Goal: Information Seeking & Learning: Learn about a topic

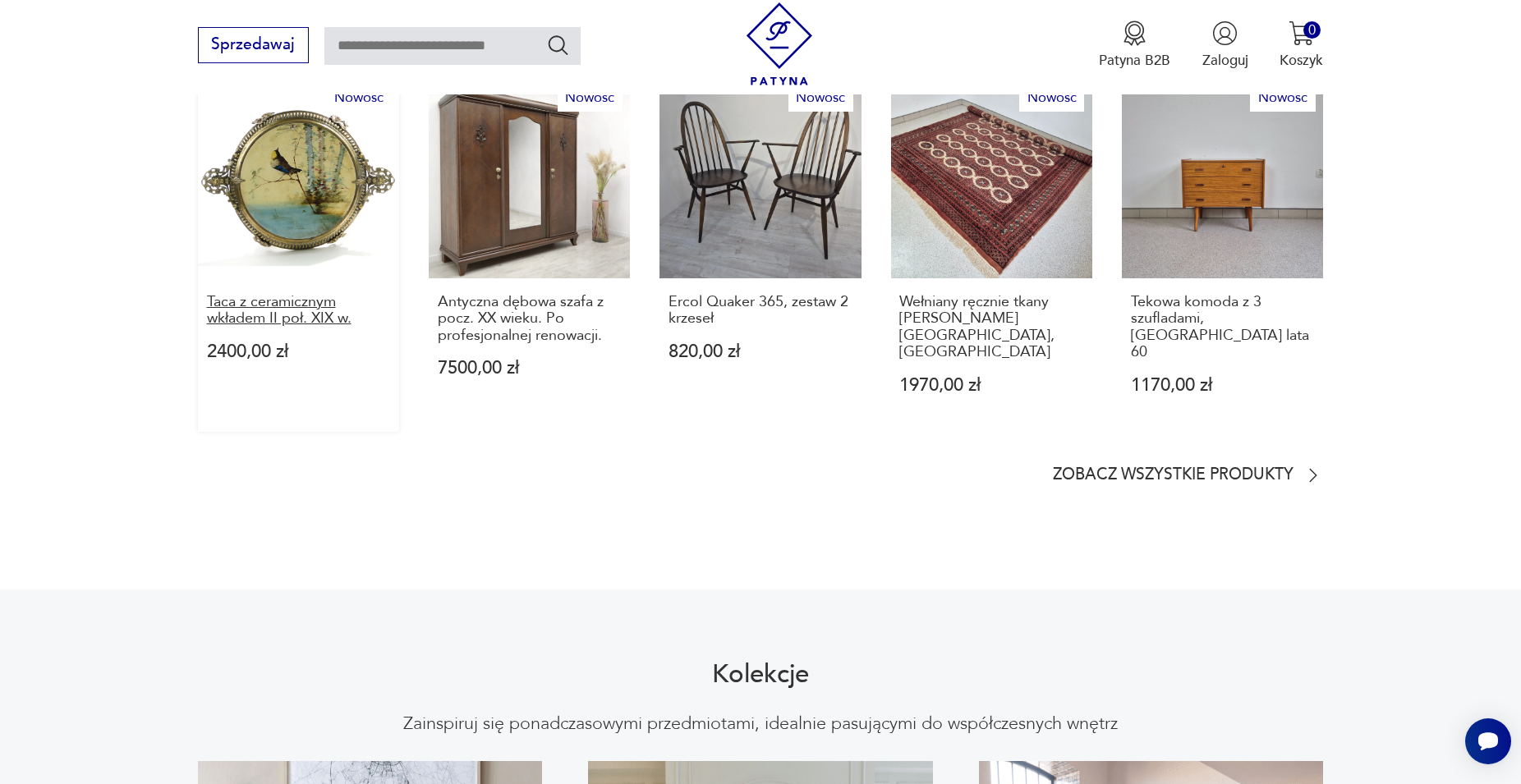
click at [279, 294] on p "Taca z ceramicznym wkładem II poł. XIX w." at bounding box center [299, 310] width 184 height 34
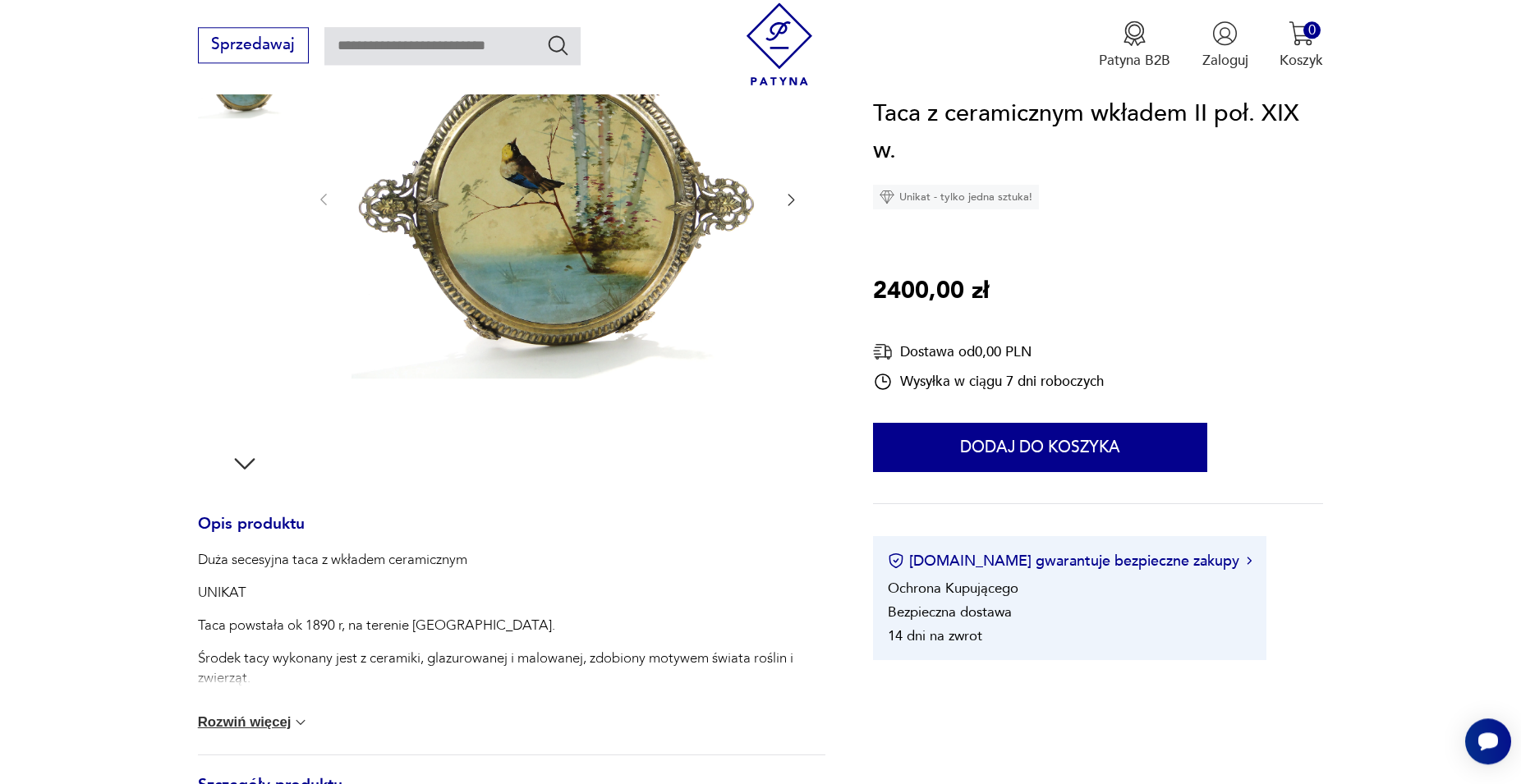
scroll to position [383, 0]
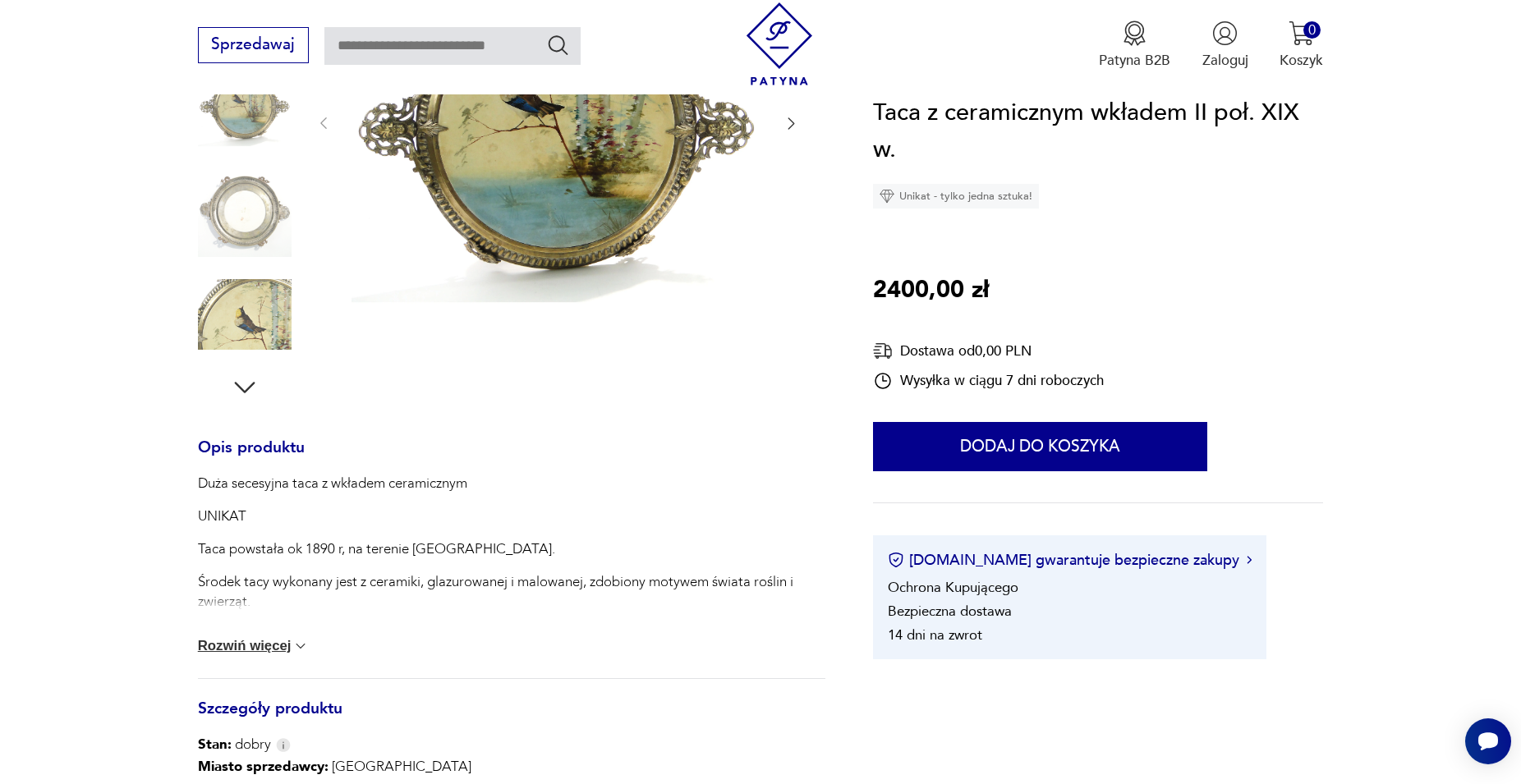
click at [243, 381] on icon "button" at bounding box center [244, 388] width 30 height 30
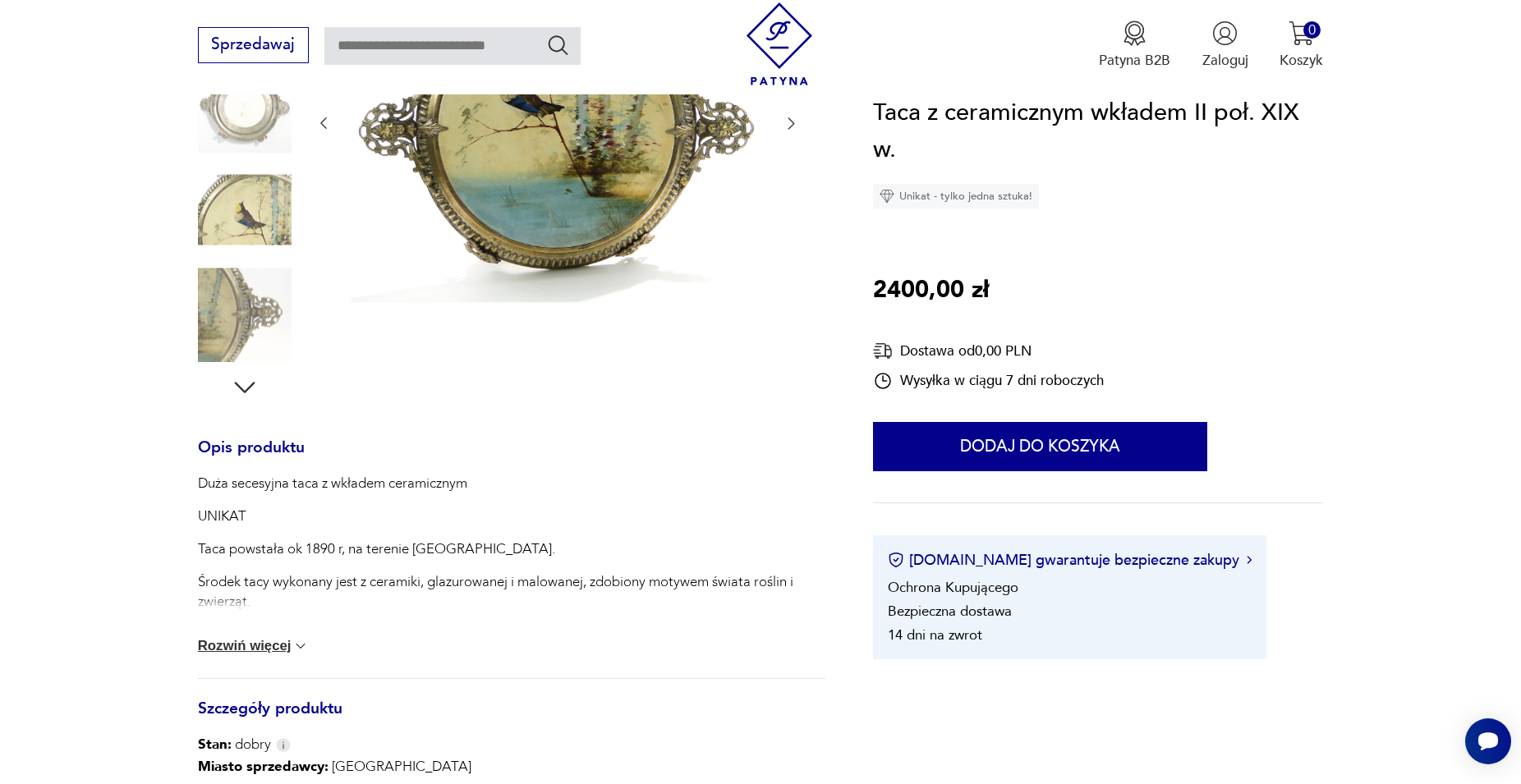
click at [243, 392] on icon "button" at bounding box center [244, 387] width 21 height 11
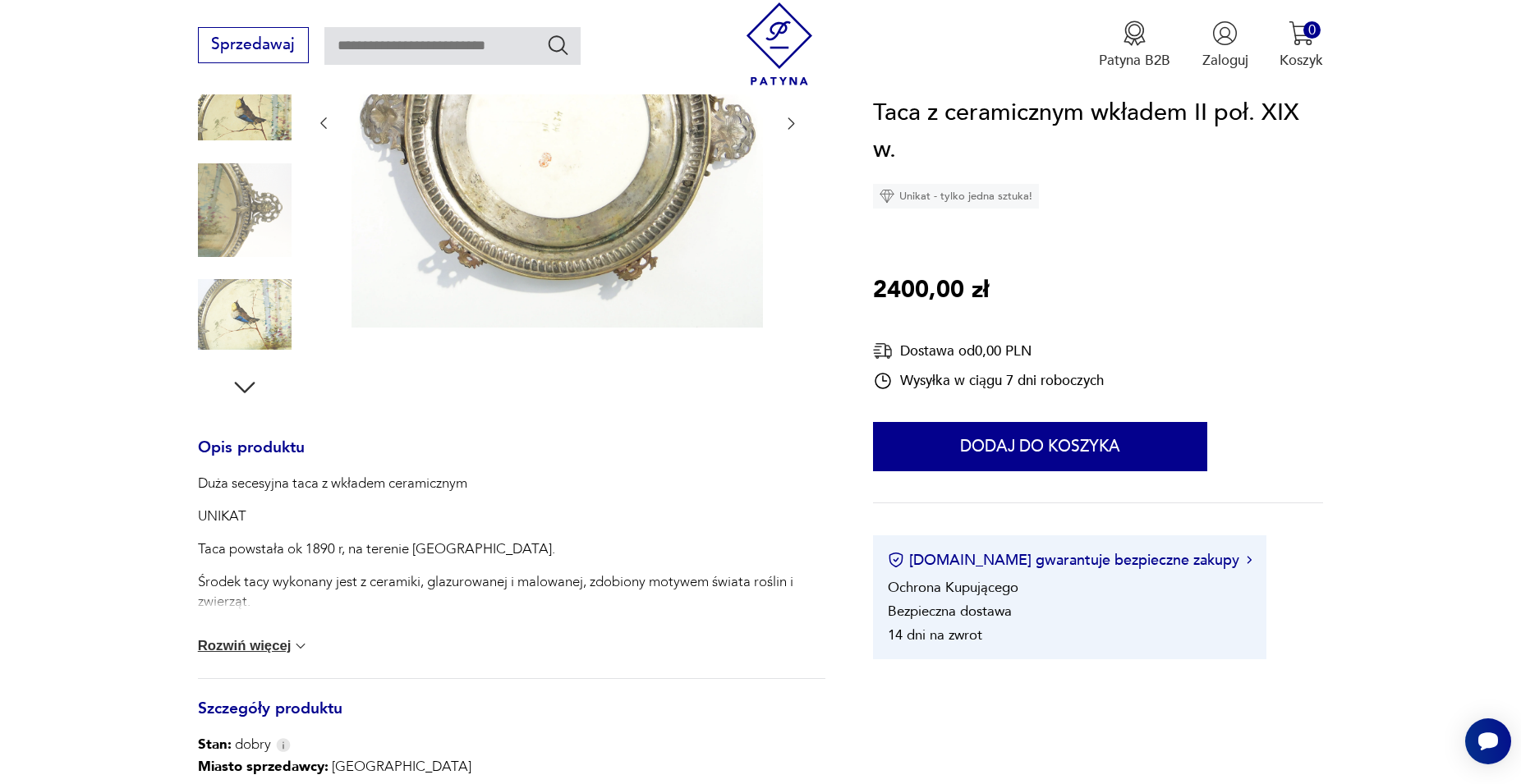
click at [243, 392] on icon "button" at bounding box center [244, 387] width 21 height 11
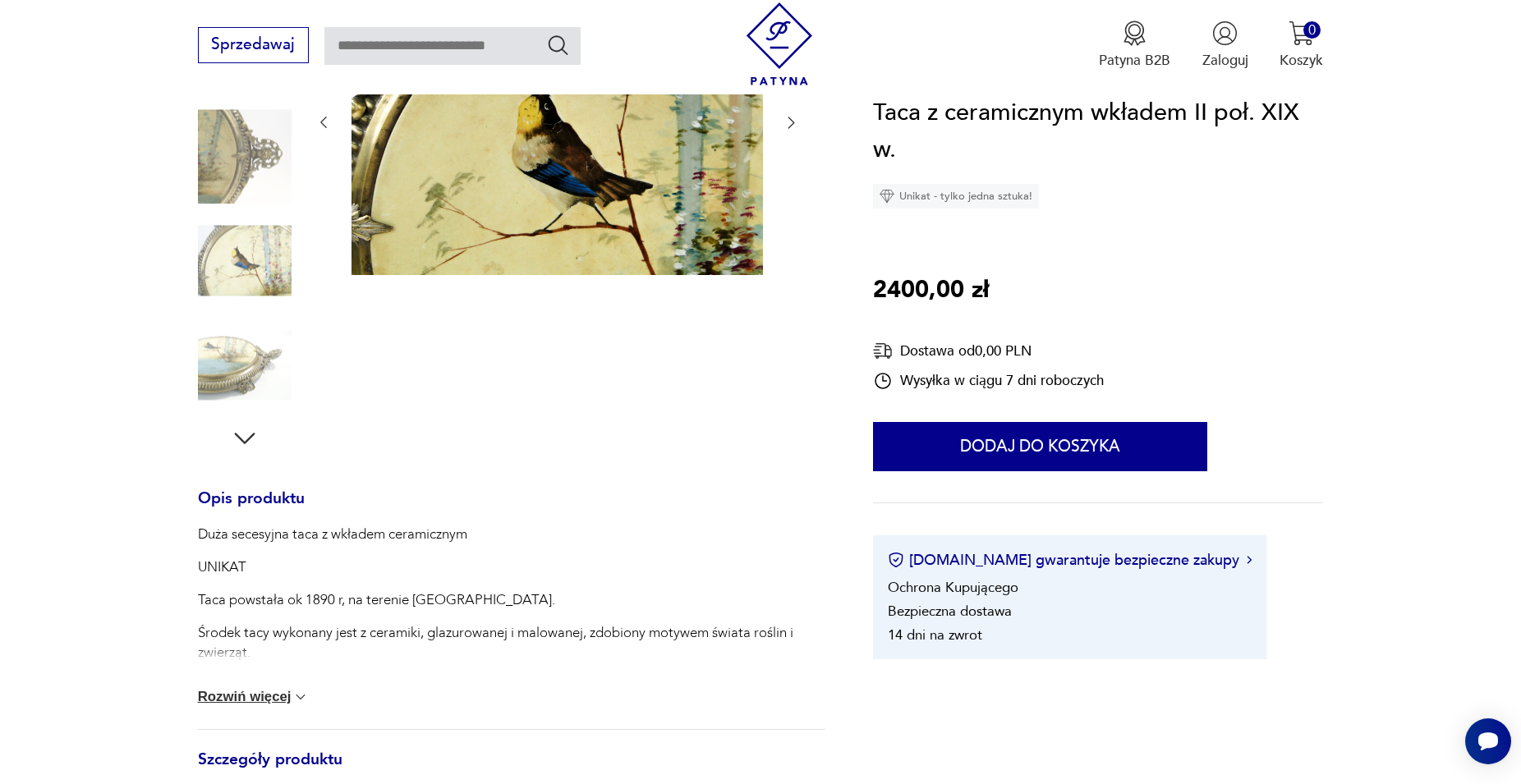
scroll to position [332, 0]
click at [243, 391] on img at bounding box center [245, 366] width 94 height 94
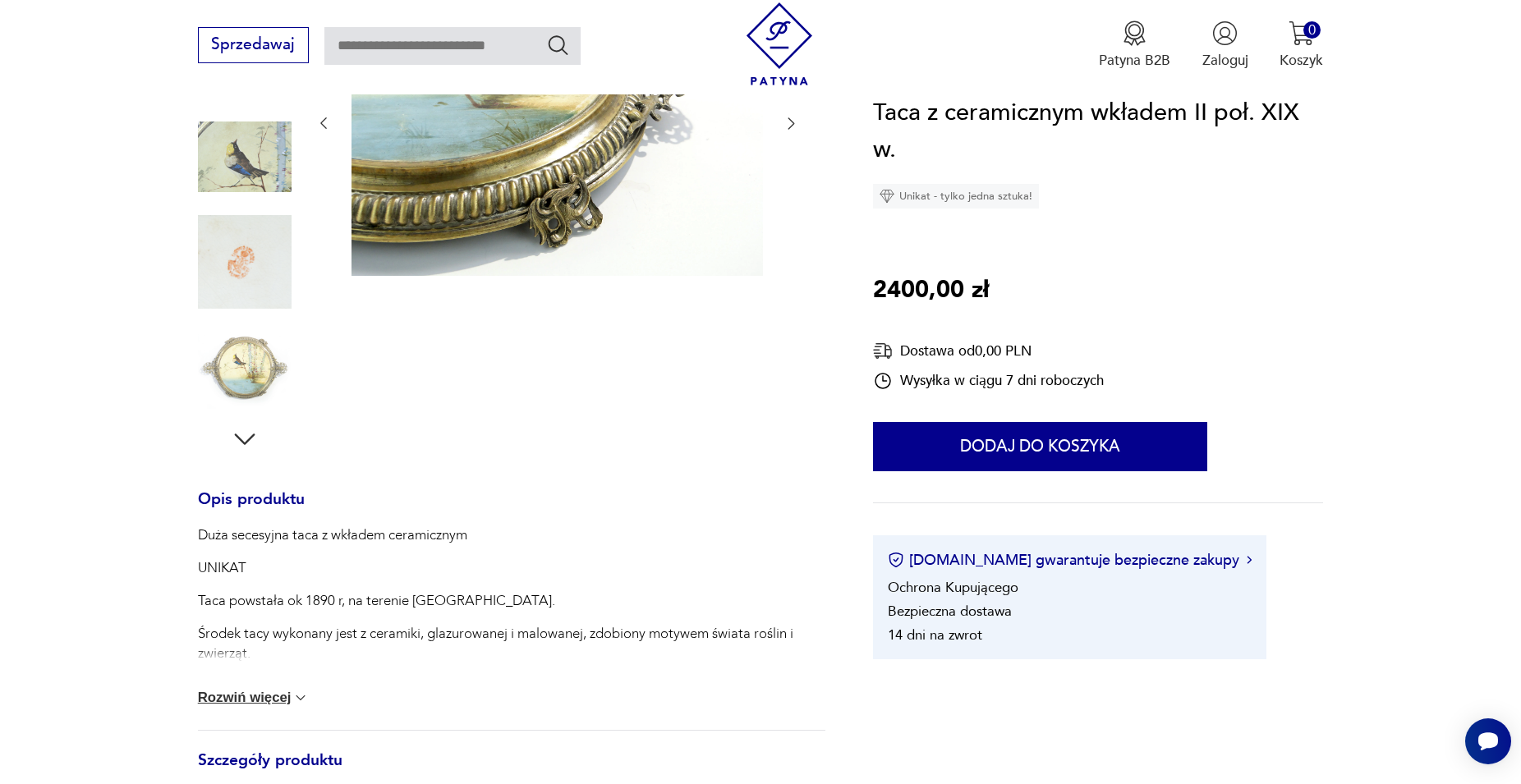
click at [260, 293] on img at bounding box center [245, 262] width 94 height 94
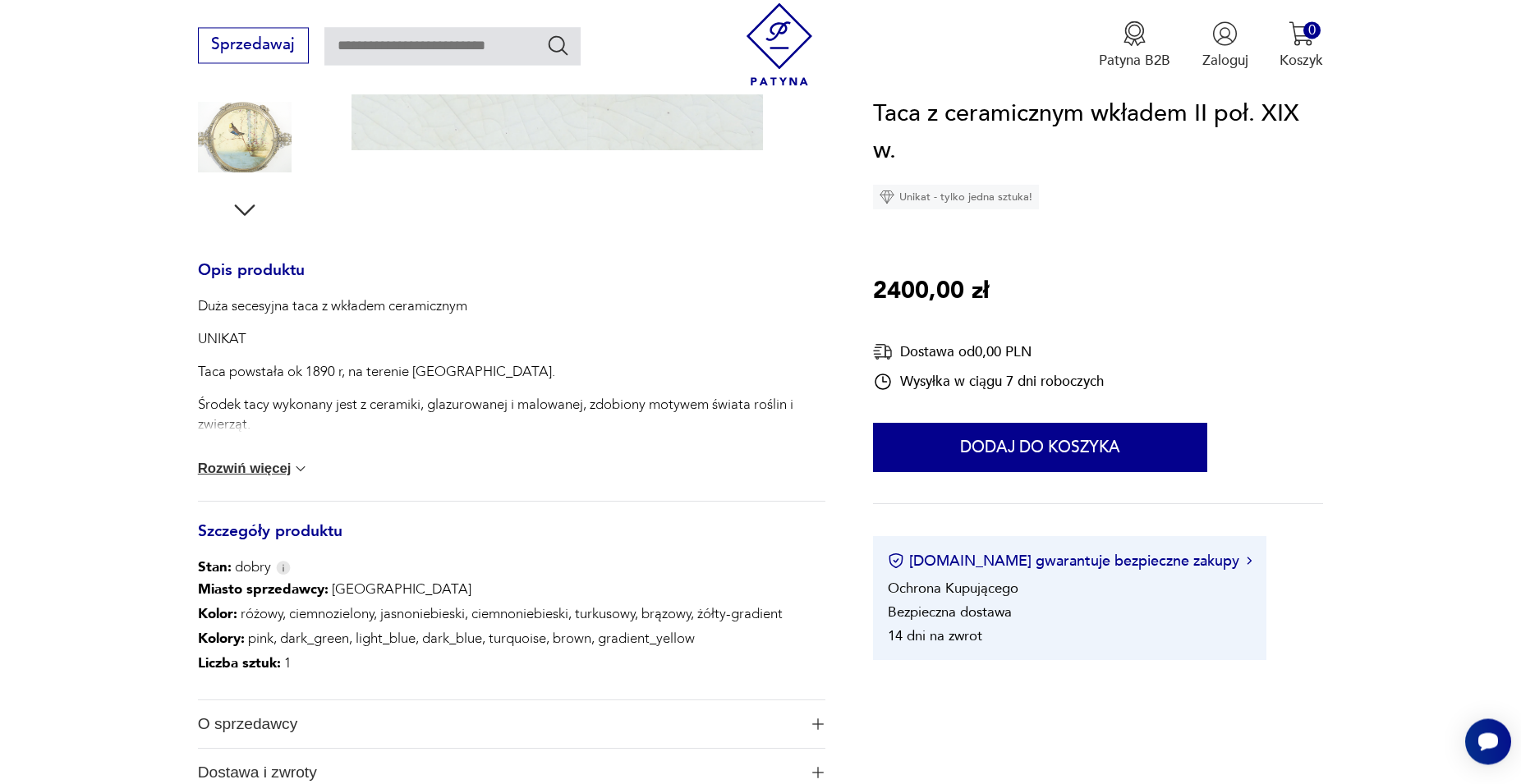
scroll to position [551, 0]
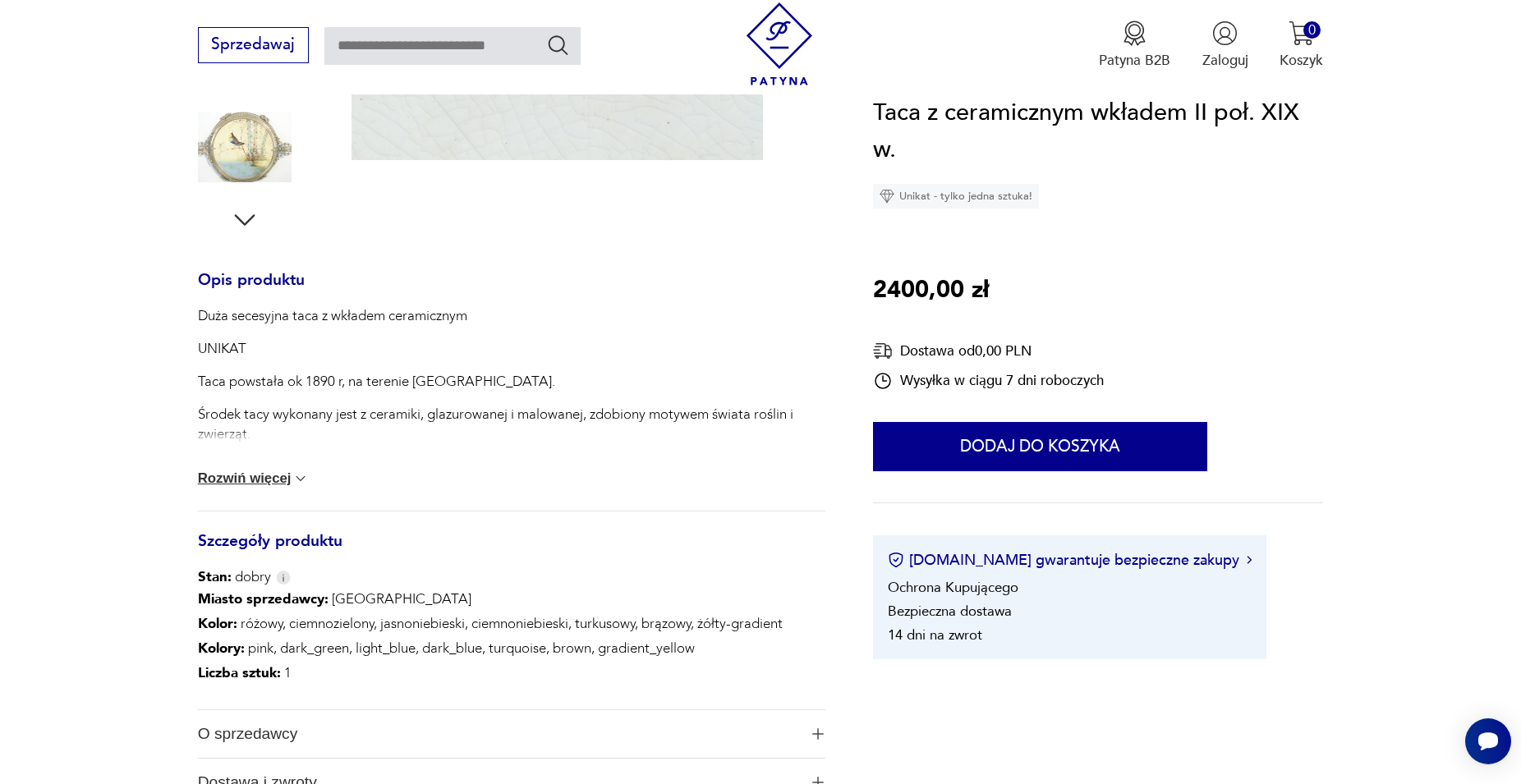
click at [262, 491] on div "Duża secesyjna taca z wkładem ceramicznym UNIKAT Taca powstała ok 1890 r, na te…" at bounding box center [512, 408] width 628 height 204
click at [261, 485] on button "Rozwiń więcej" at bounding box center [254, 478] width 111 height 17
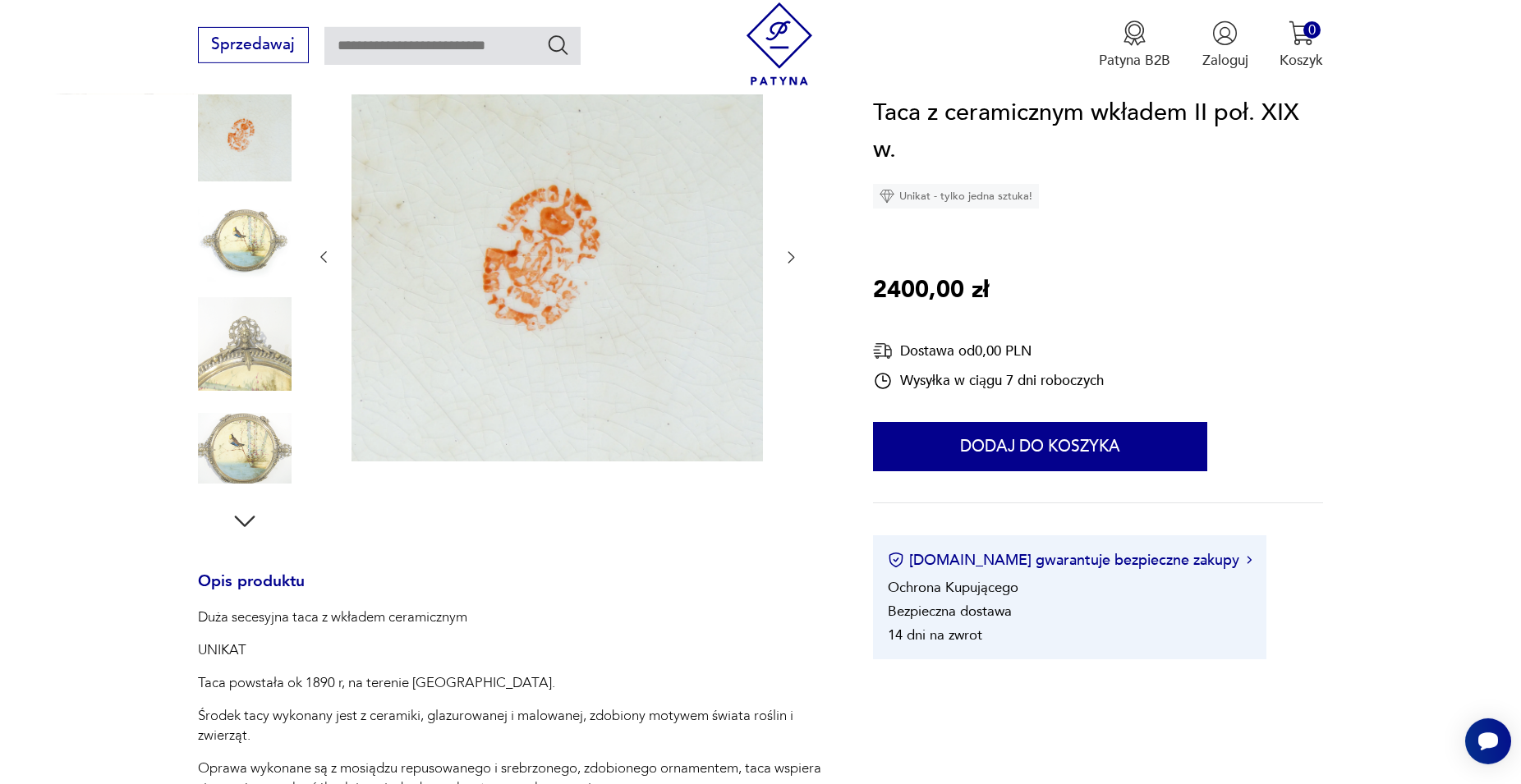
scroll to position [216, 0]
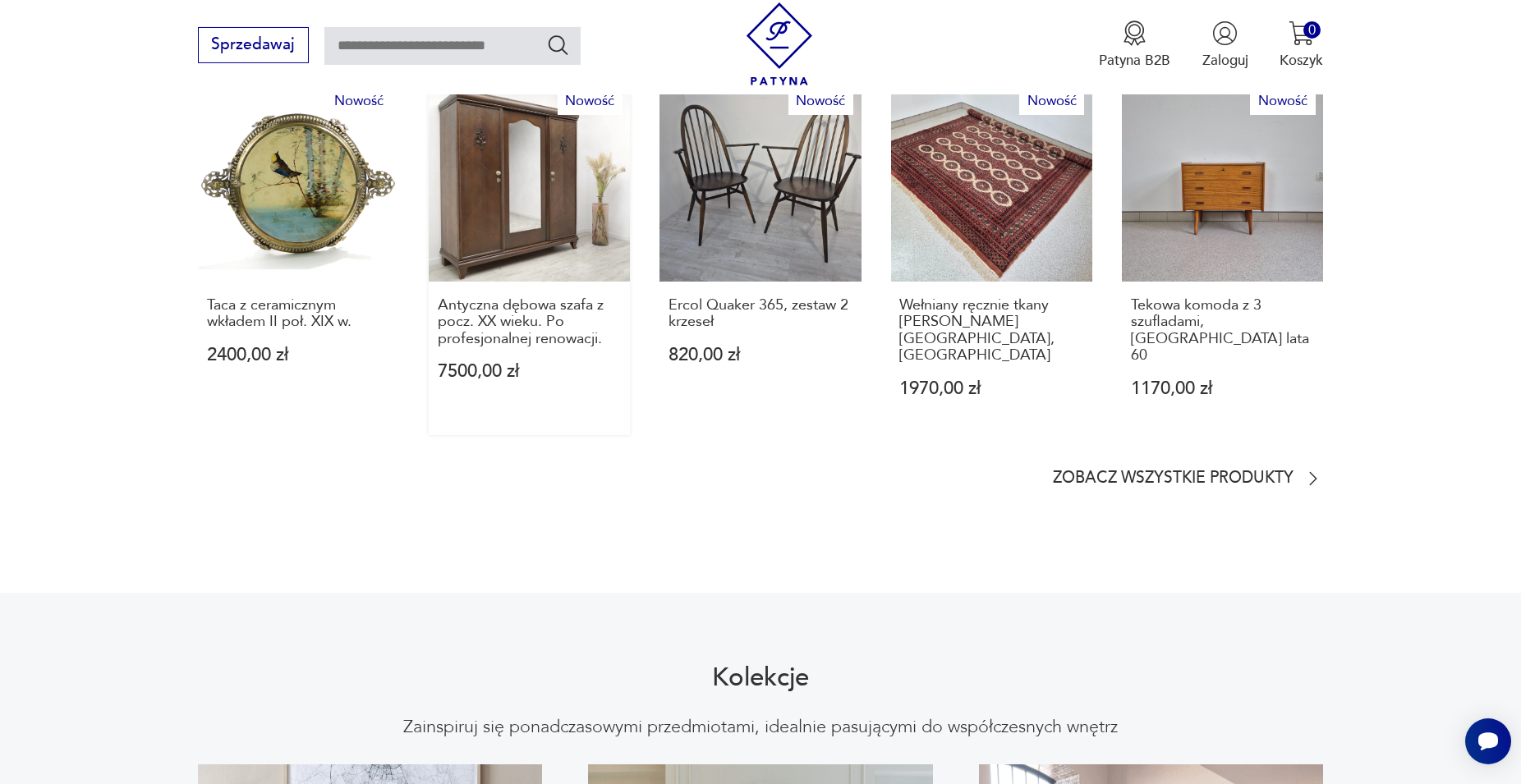
scroll to position [1173, 0]
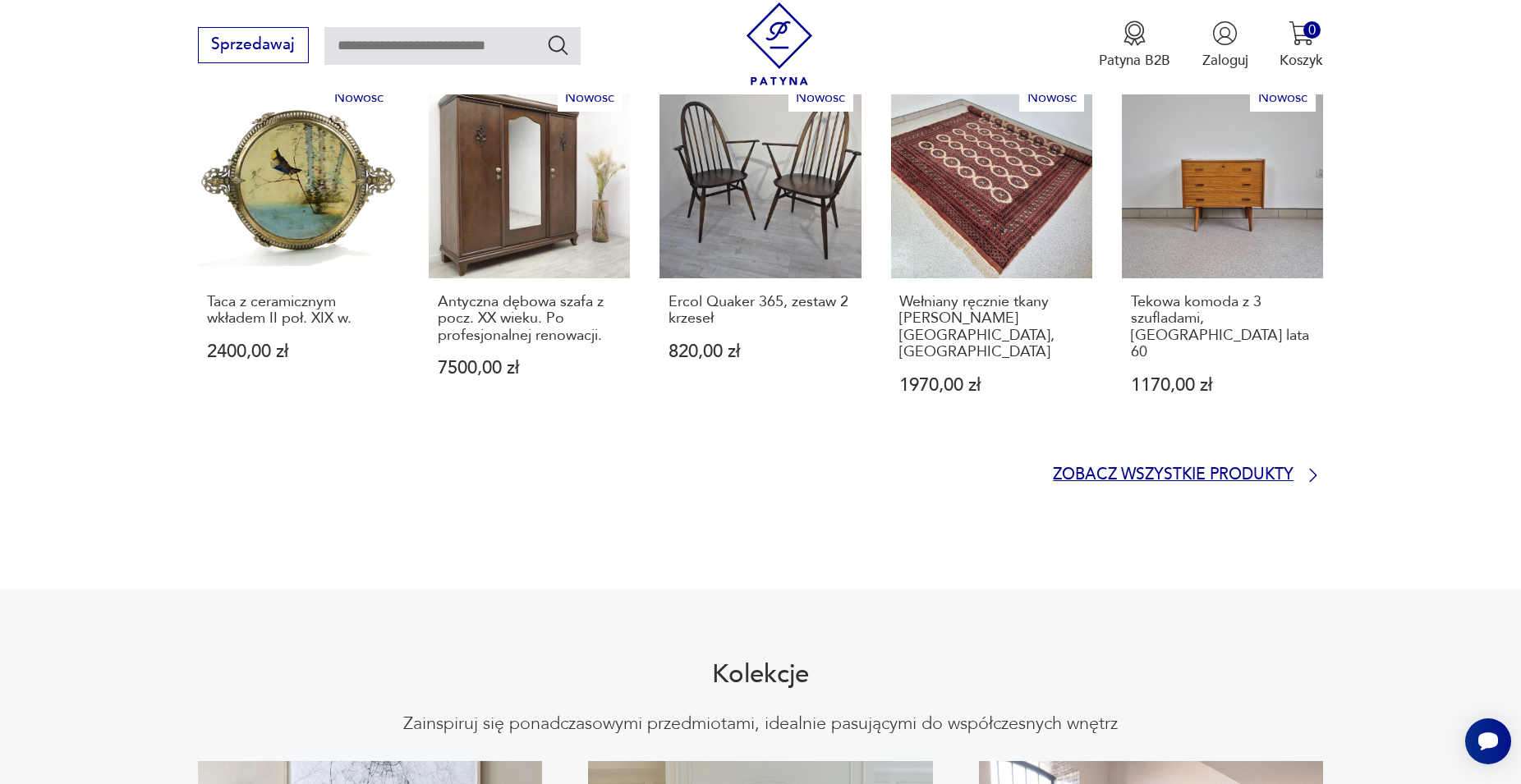
click at [1159, 468] on p "Zobacz wszystkie produkty" at bounding box center [1173, 475] width 241 height 13
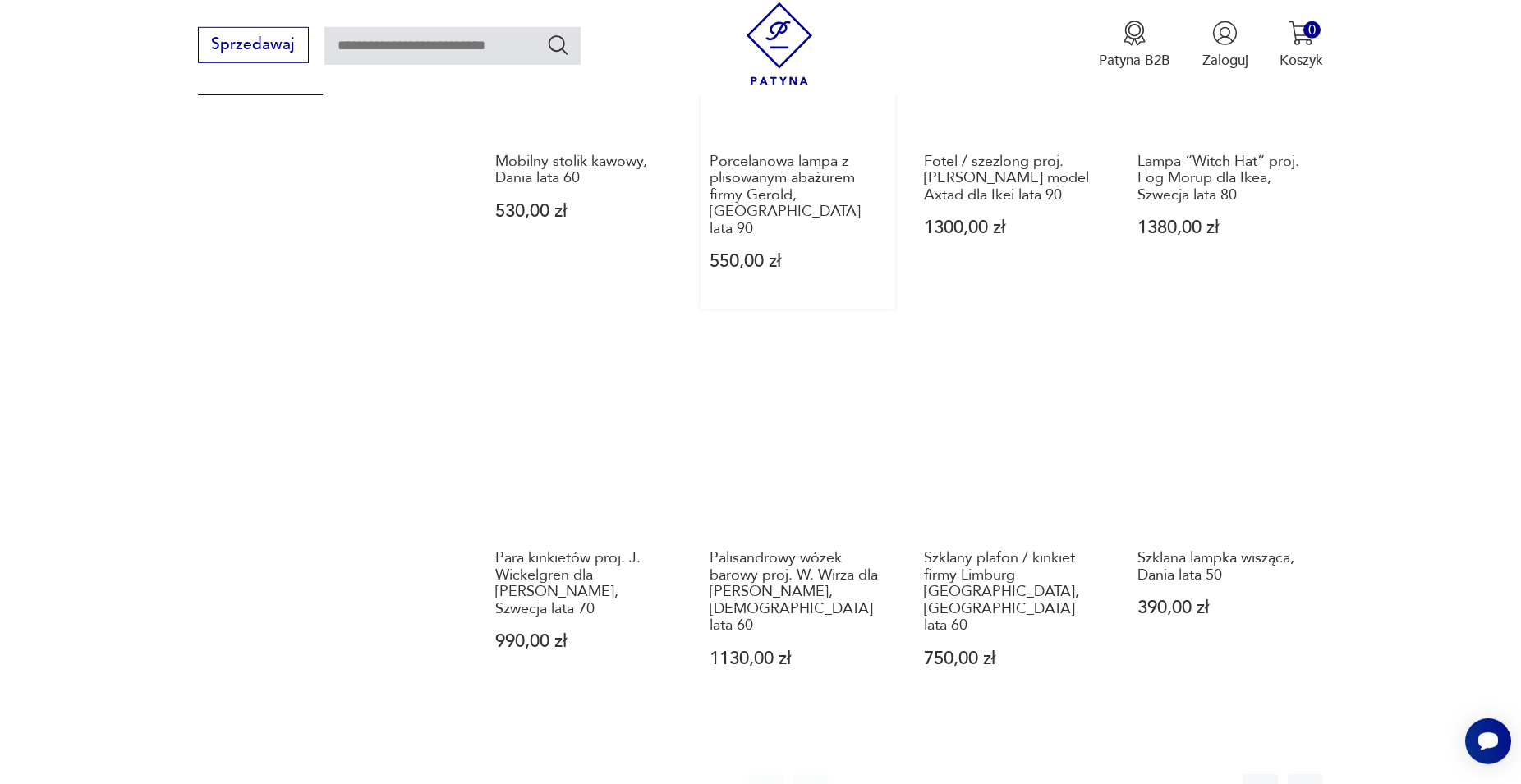
scroll to position [1452, 0]
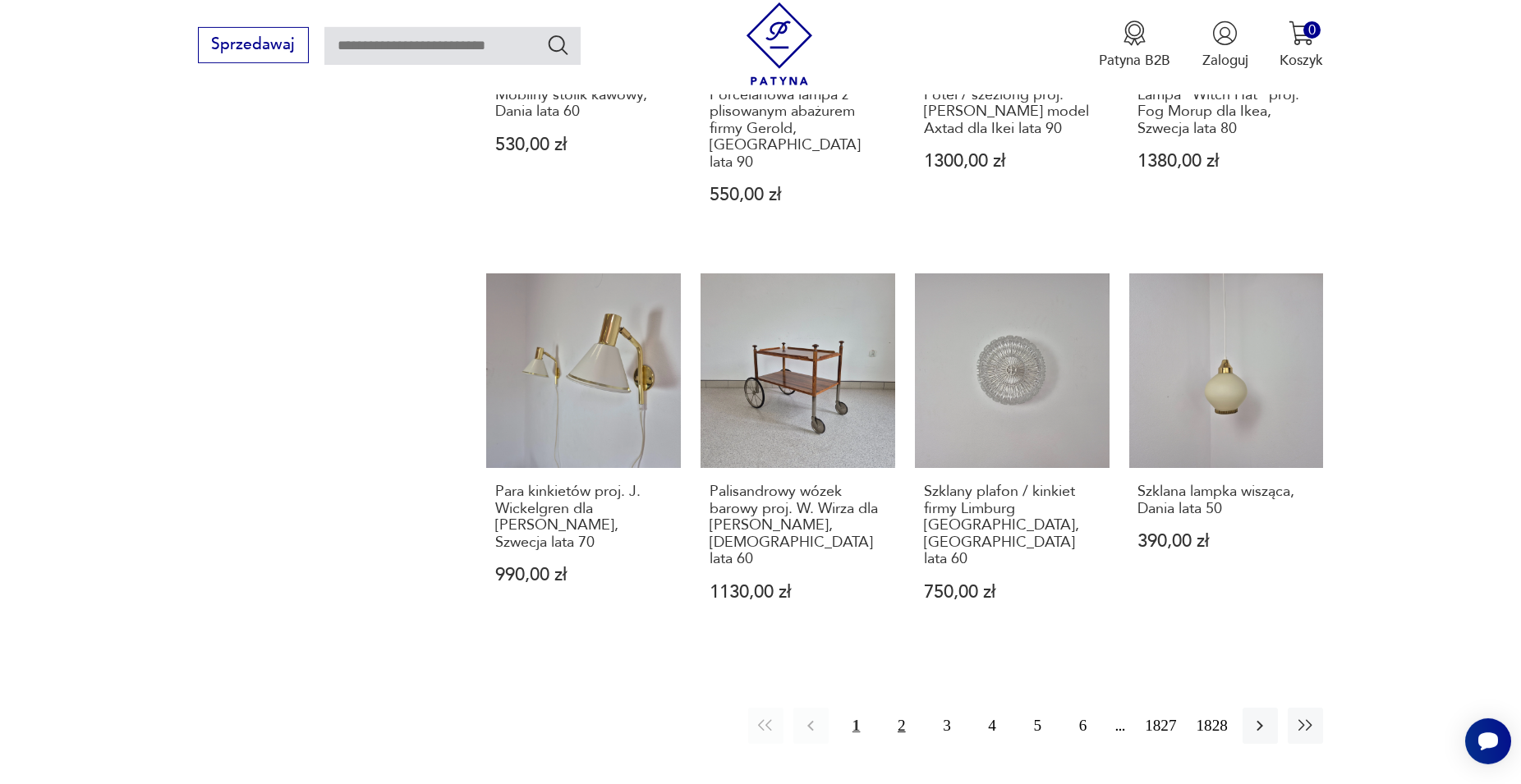
click at [905, 708] on button "2" at bounding box center [901, 725] width 36 height 36
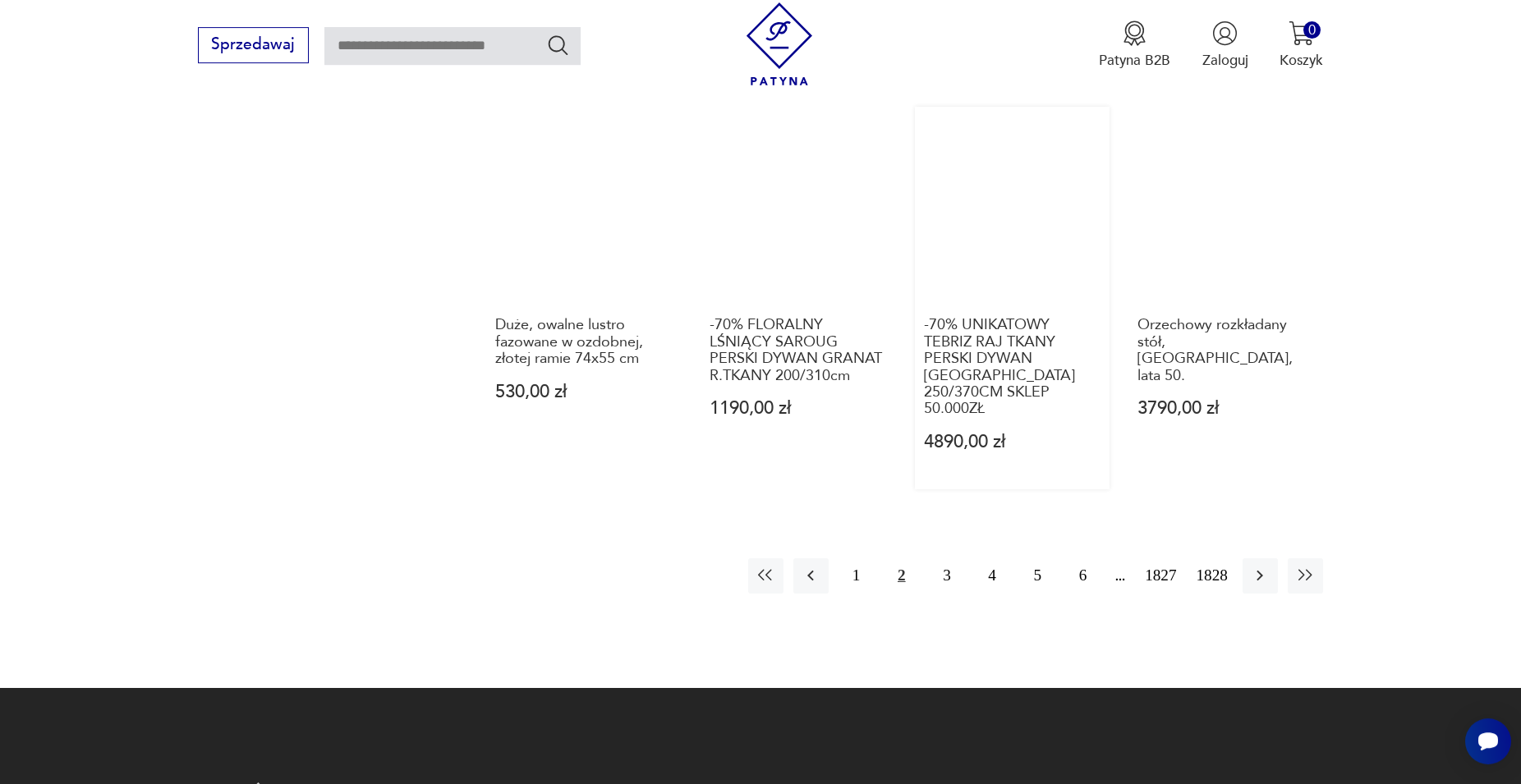
scroll to position [1703, 0]
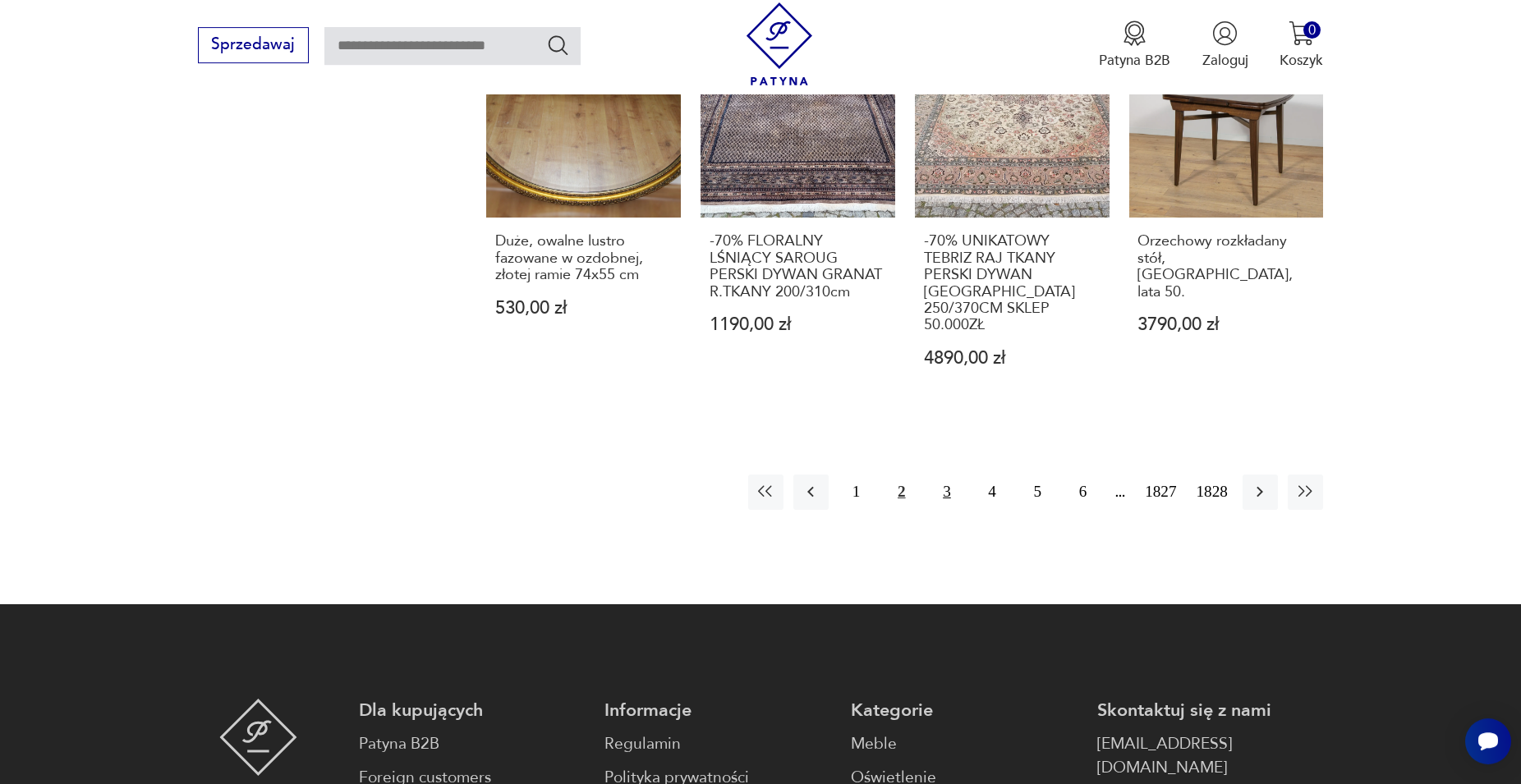
click at [944, 475] on button "3" at bounding box center [946, 492] width 36 height 36
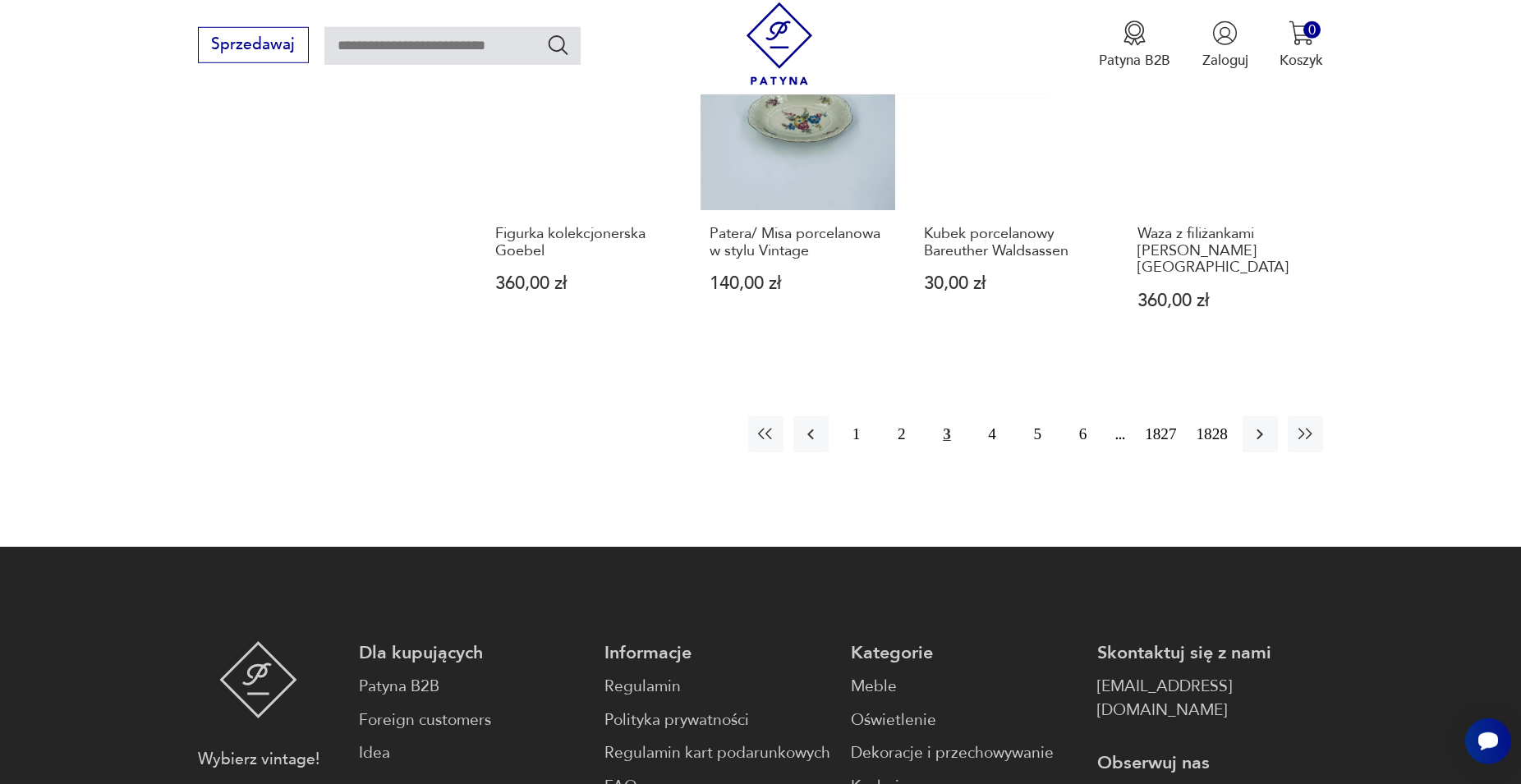
scroll to position [1758, 0]
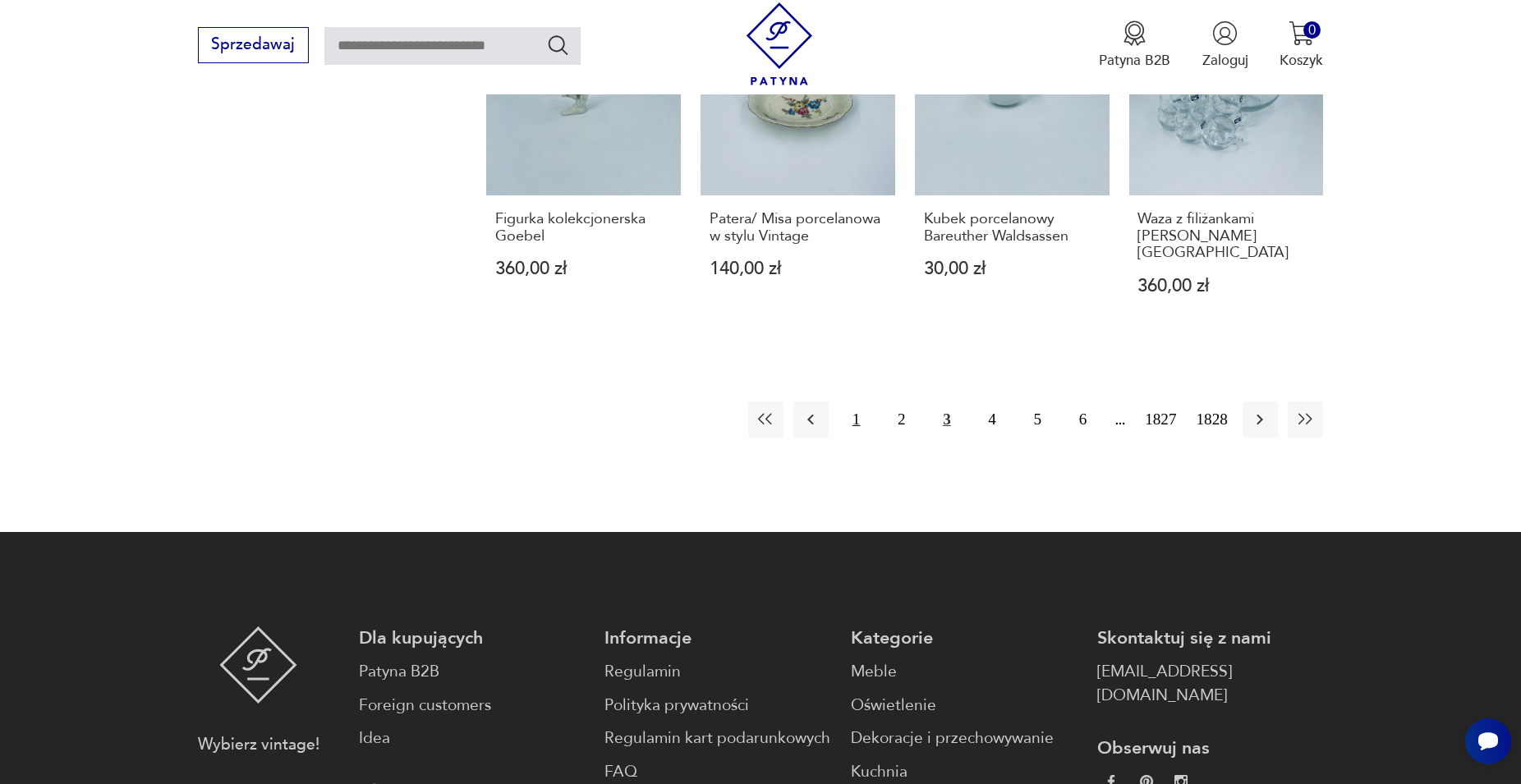
click at [859, 402] on button "1" at bounding box center [856, 419] width 36 height 36
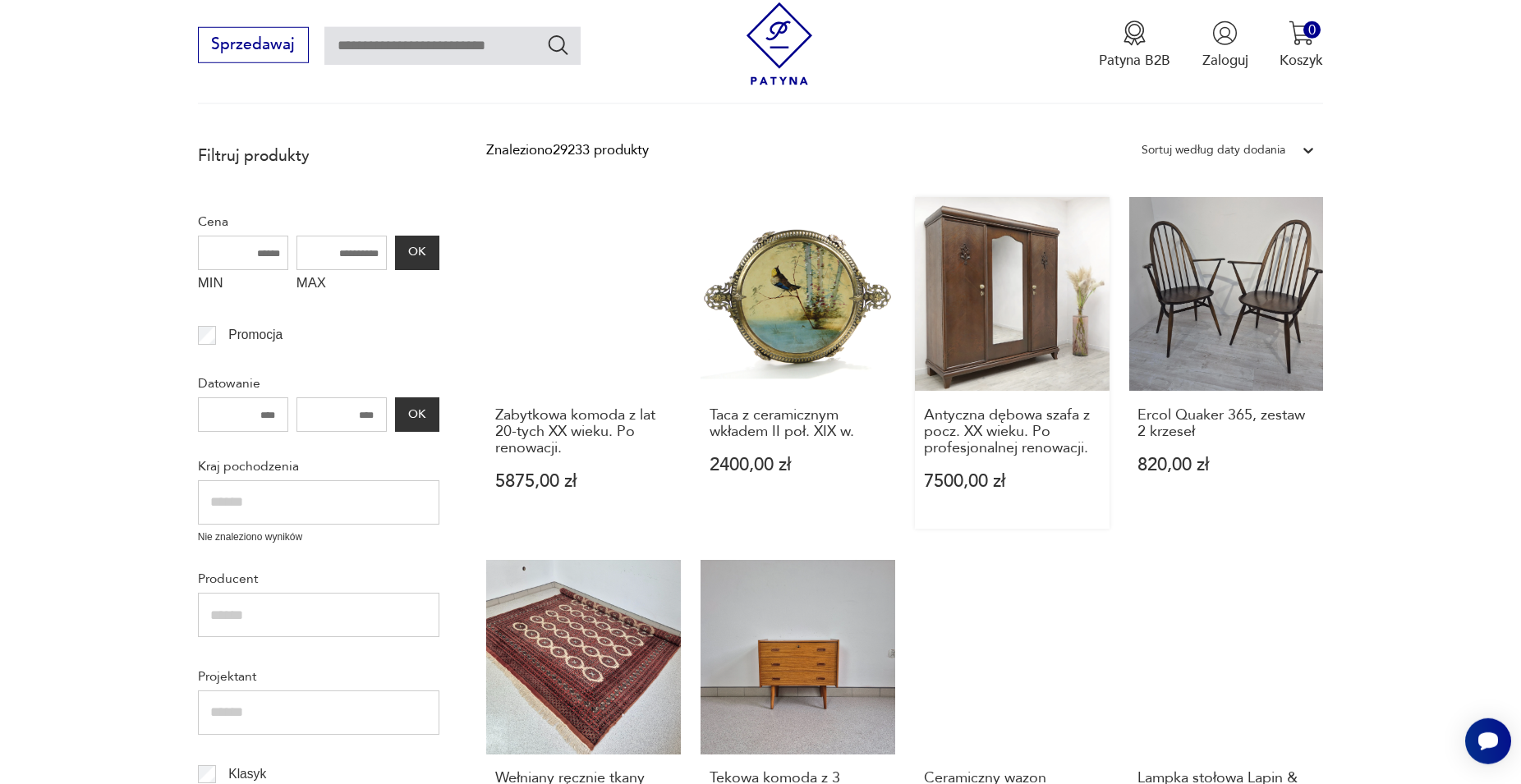
scroll to position [614, 0]
